Goal: Transaction & Acquisition: Purchase product/service

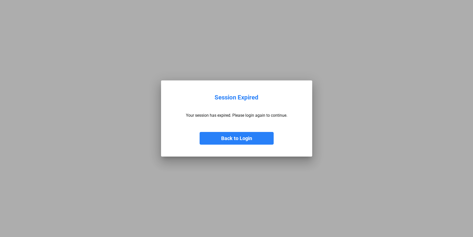
click at [244, 144] on button "Back to Login" at bounding box center [237, 138] width 74 height 13
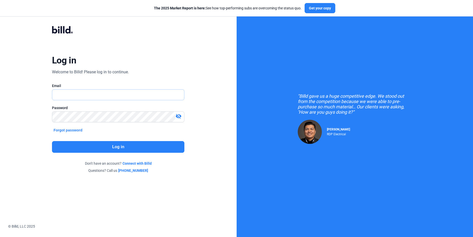
click at [76, 94] on input "text" at bounding box center [118, 95] width 132 height 10
type input "[PERSON_NAME][EMAIL_ADDRESS][DOMAIN_NAME]"
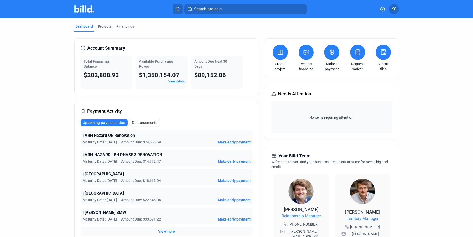
click at [234, 143] on span "Make early payment" at bounding box center [234, 142] width 33 height 5
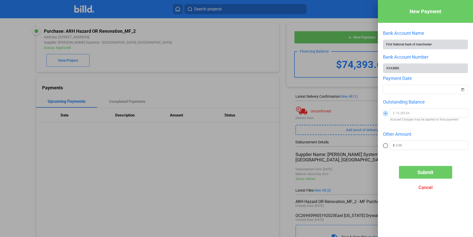
click at [387, 147] on span at bounding box center [385, 145] width 5 height 5
click at [387, 147] on input "radio" at bounding box center [385, 145] width 5 height 5
radio input "true"
click at [412, 146] on input "text" at bounding box center [432, 145] width 72 height 8
type input "10,000"
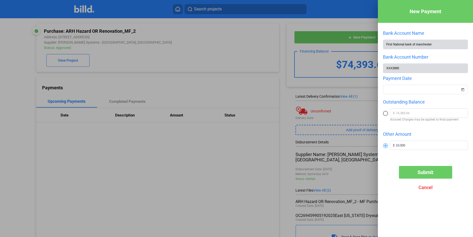
click at [420, 173] on span "Submit" at bounding box center [426, 172] width 16 height 6
click at [409, 93] on div "New Payment Bank Account Name First National bank of manchester Bank Account Nu…" at bounding box center [236, 118] width 473 height 237
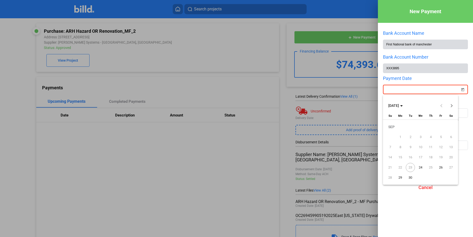
click at [409, 167] on span "23" at bounding box center [410, 167] width 9 height 9
click at [421, 167] on span "24" at bounding box center [420, 167] width 9 height 9
type input "[DATE]"
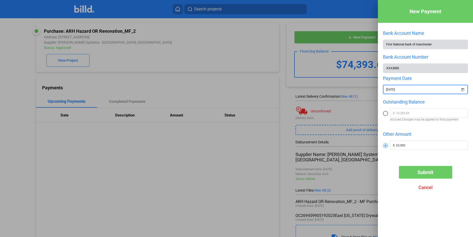
click at [422, 178] on button "Submit" at bounding box center [425, 172] width 53 height 13
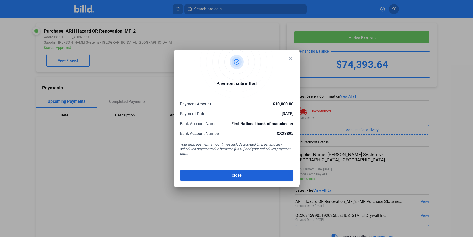
click at [233, 180] on button "Close" at bounding box center [237, 176] width 114 height 12
